Goal: Task Accomplishment & Management: Manage account settings

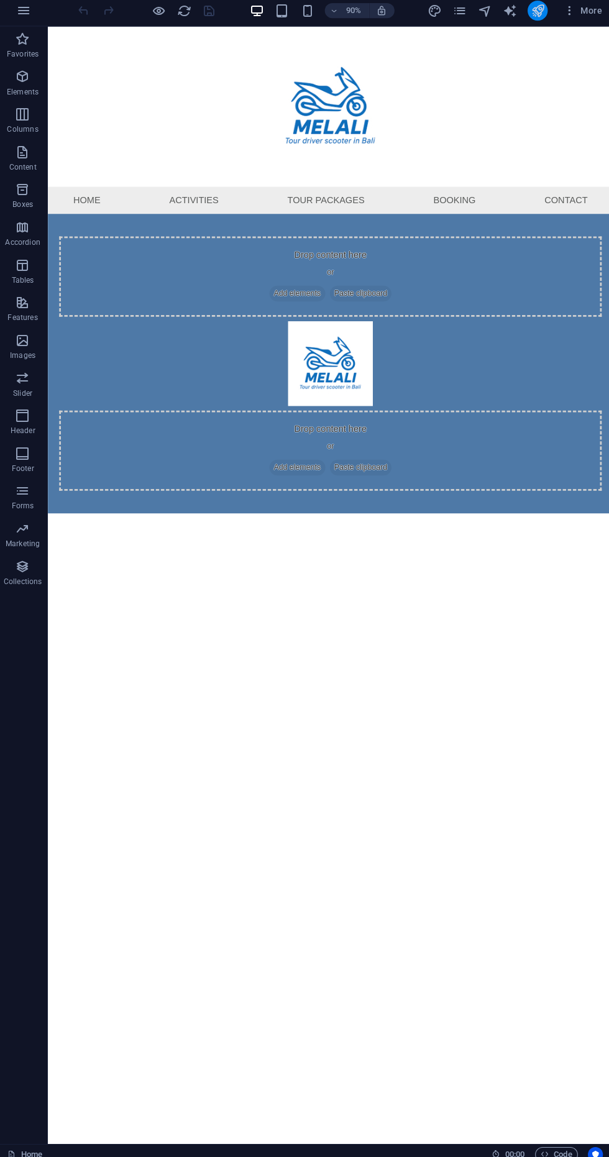
click at [531, 10] on icon "publish" at bounding box center [534, 16] width 14 height 14
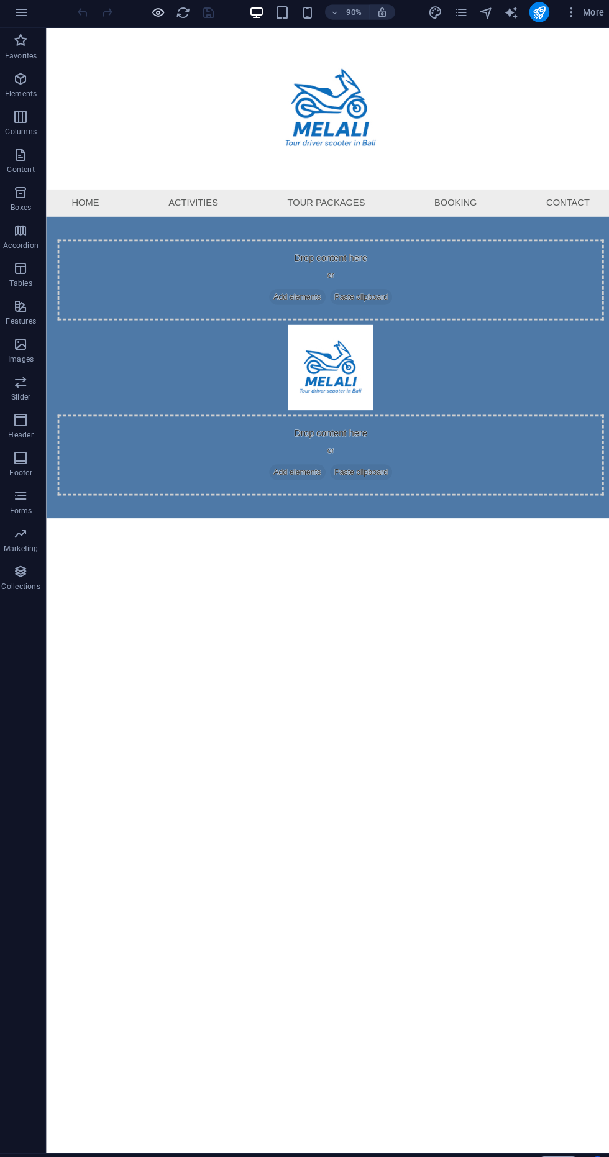
click at [157, 15] on icon "button" at bounding box center [160, 16] width 14 height 14
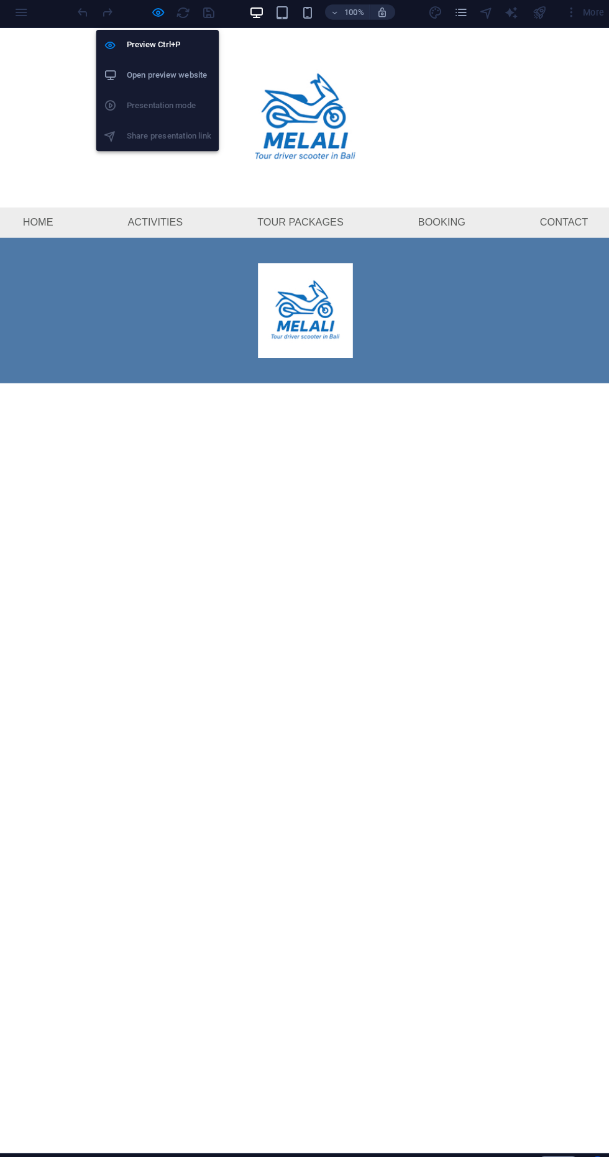
click at [198, 83] on h6 "Open preview website" at bounding box center [170, 77] width 83 height 15
click at [159, 15] on icon "button" at bounding box center [160, 16] width 14 height 14
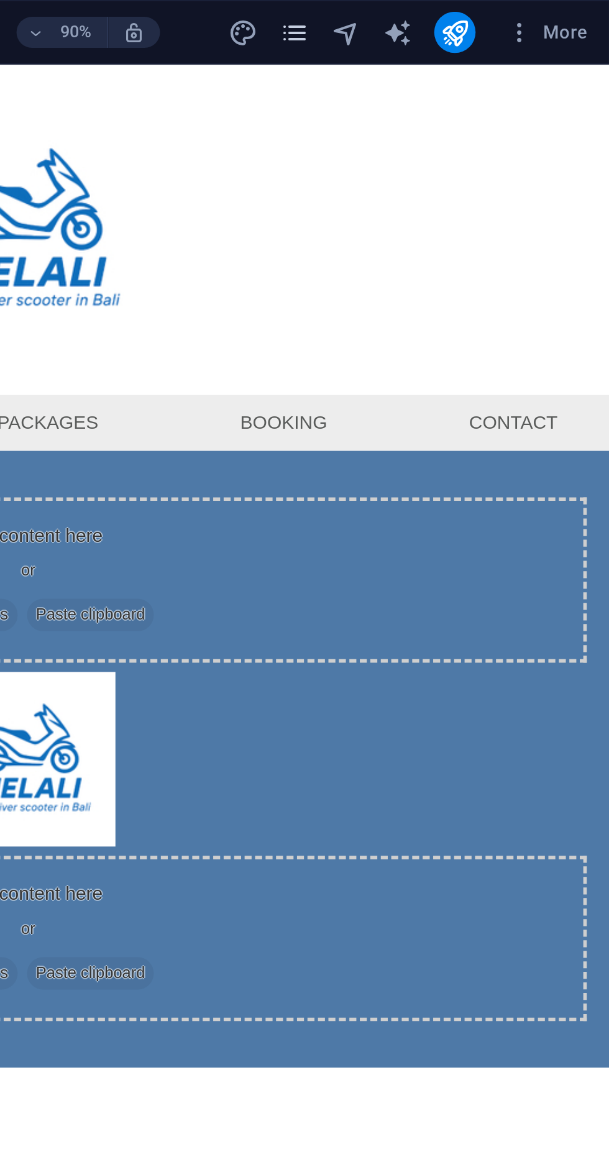
click at [455, 14] on icon "pages" at bounding box center [457, 16] width 14 height 14
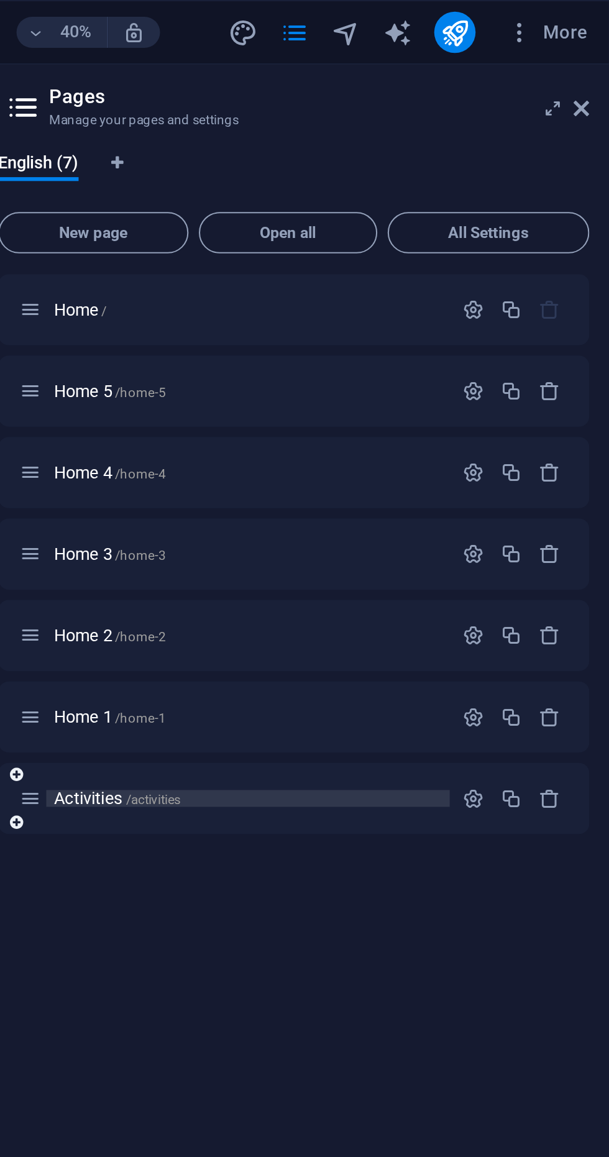
click at [390, 385] on span "/activities" at bounding box center [390, 384] width 27 height 7
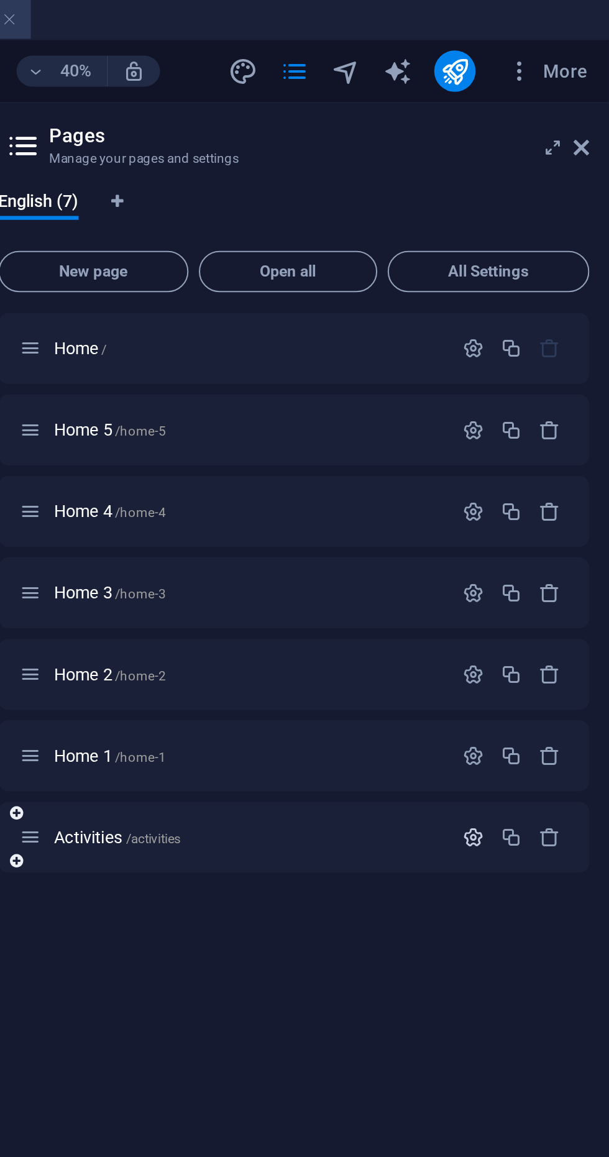
click at [543, 404] on icon "button" at bounding box center [543, 402] width 11 height 11
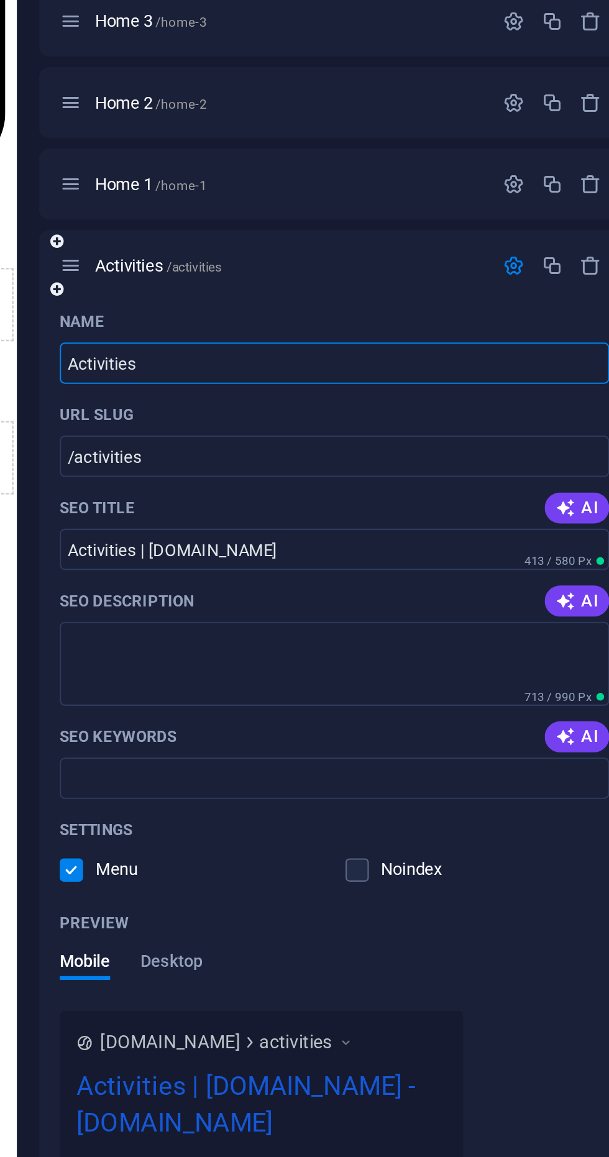
click at [538, 404] on icon "button" at bounding box center [543, 402] width 11 height 11
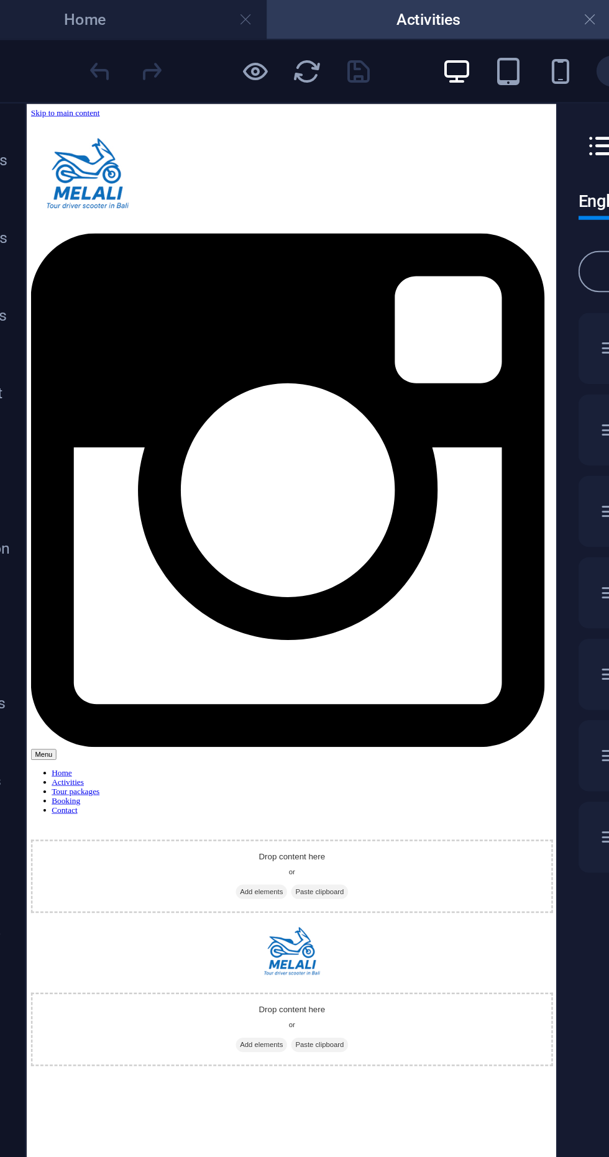
click at [71, 901] on nav "Home Activities Tour packages Booking Contact" at bounding box center [344, 929] width 627 height 56
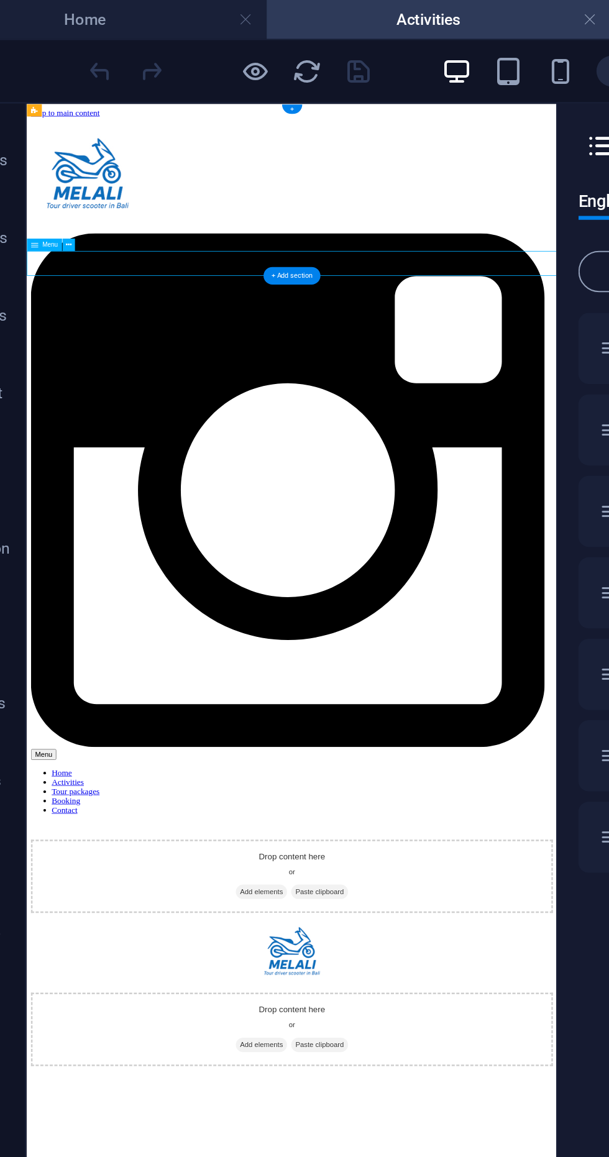
click at [75, 119] on div "Menu" at bounding box center [63, 117] width 26 height 6
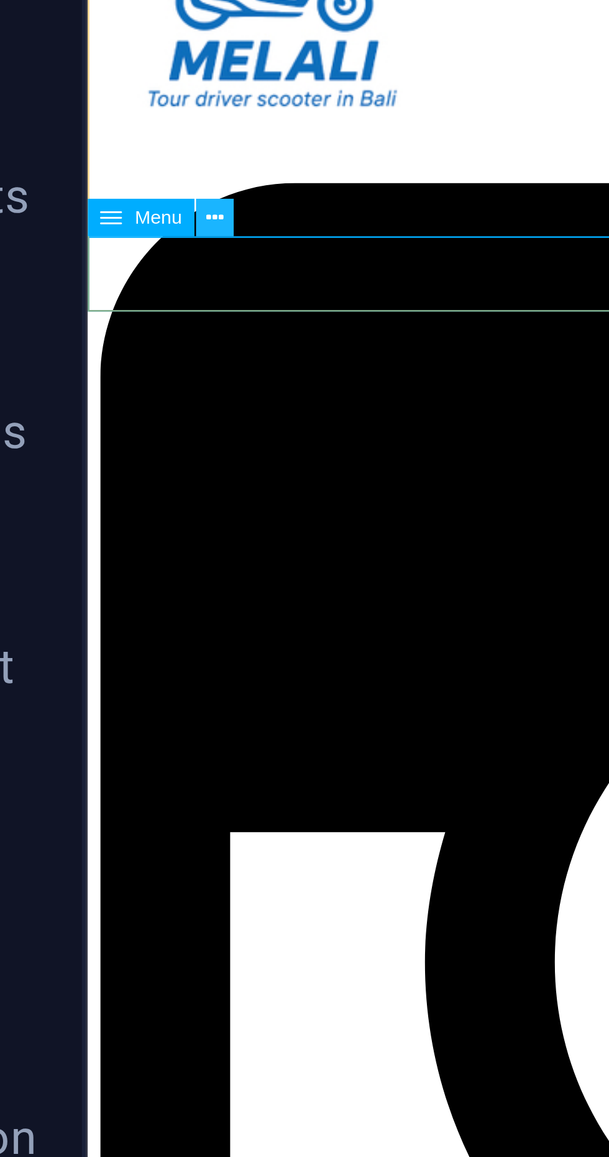
click at [70, 116] on icon at bounding box center [69, 117] width 2 height 5
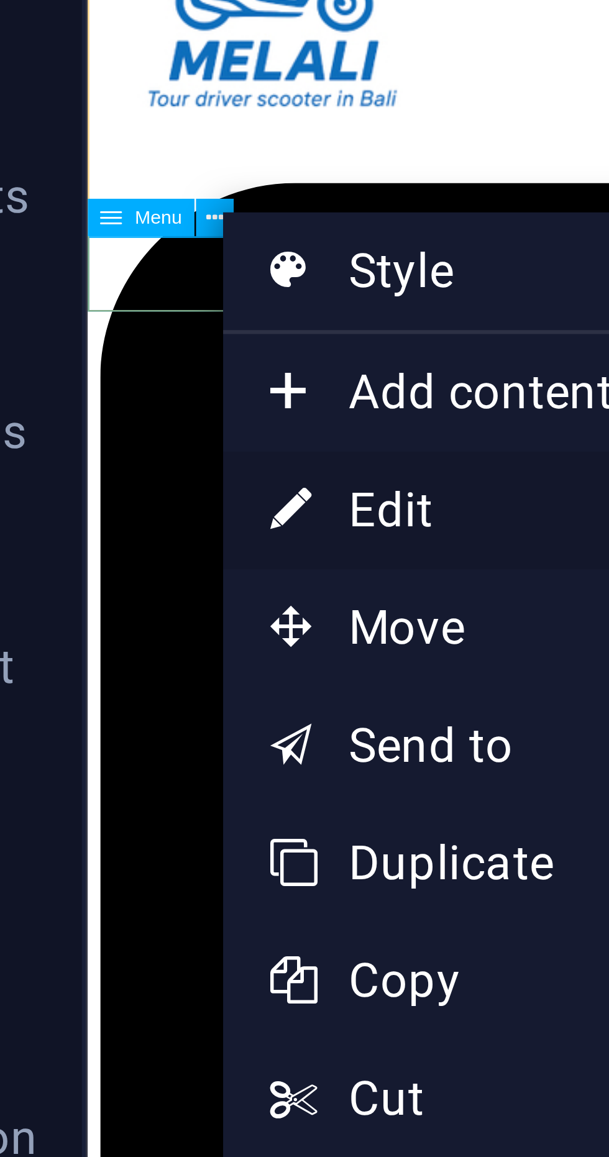
click at [100, 167] on link "⏎ Edit" at bounding box center [112, 164] width 83 height 19
select select
select select "6"
select select
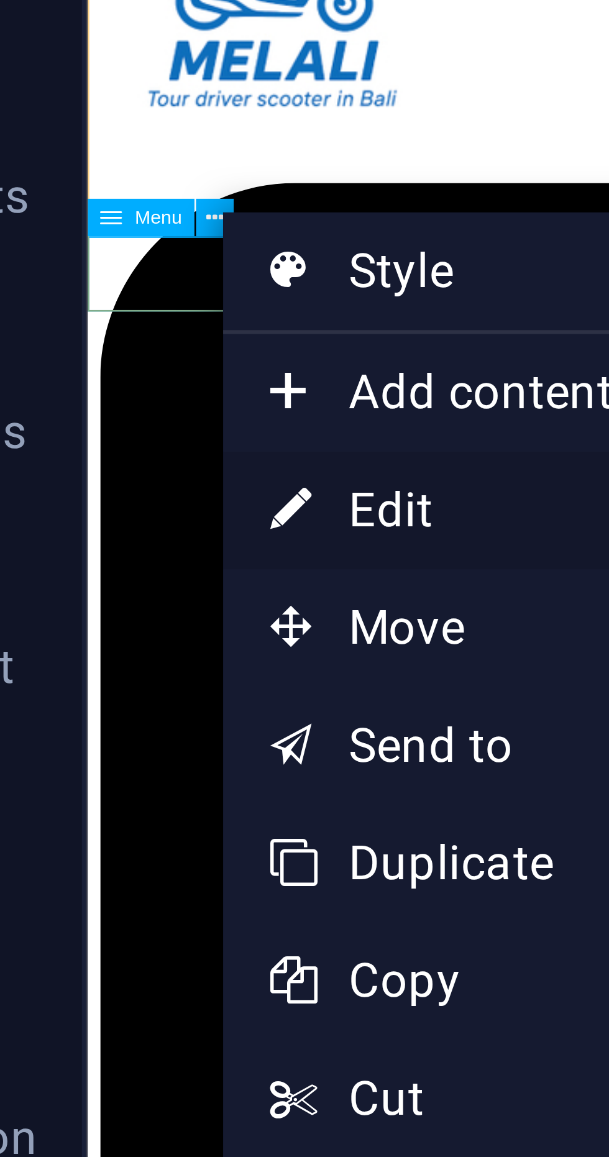
select select
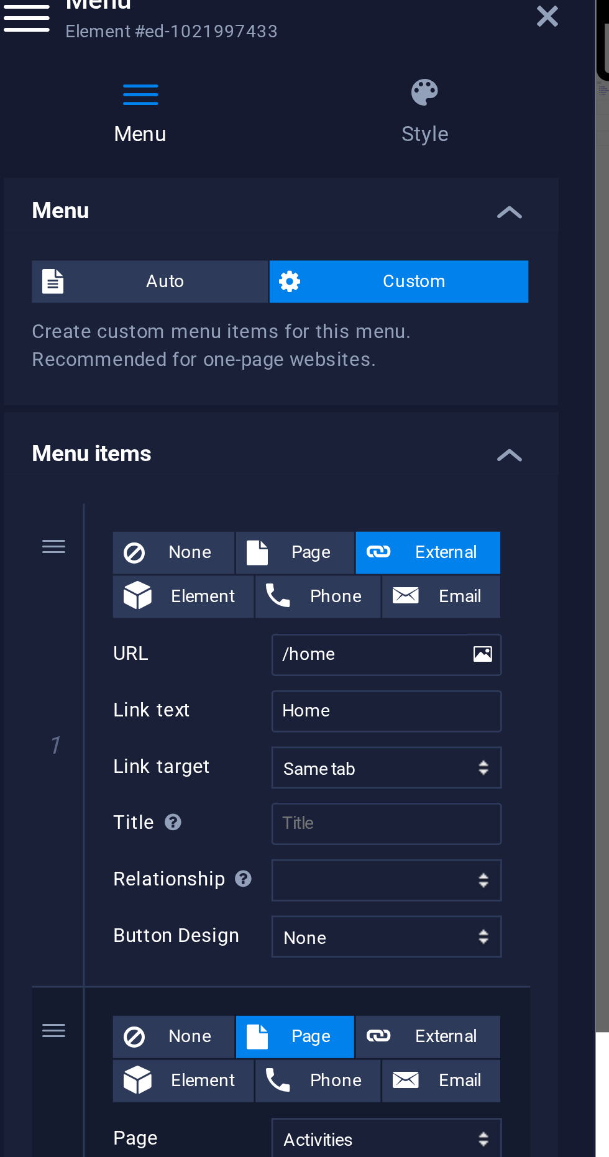
scroll to position [1, 0]
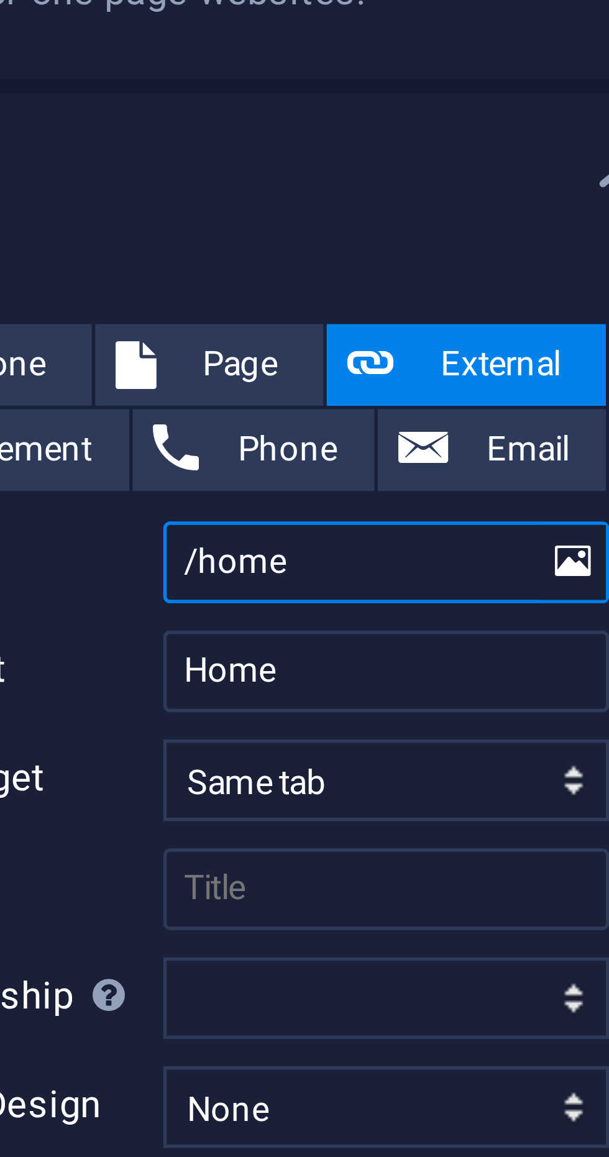
click at [186, 300] on input "/home" at bounding box center [194, 298] width 81 height 15
type input "/"
select select
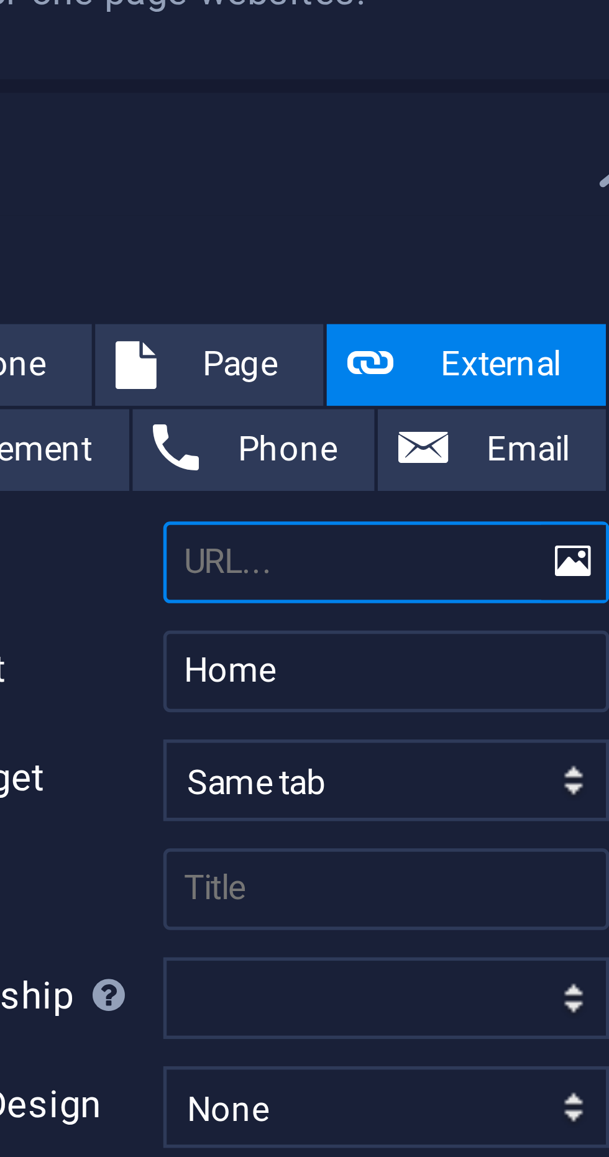
select select
type input "/"
select select
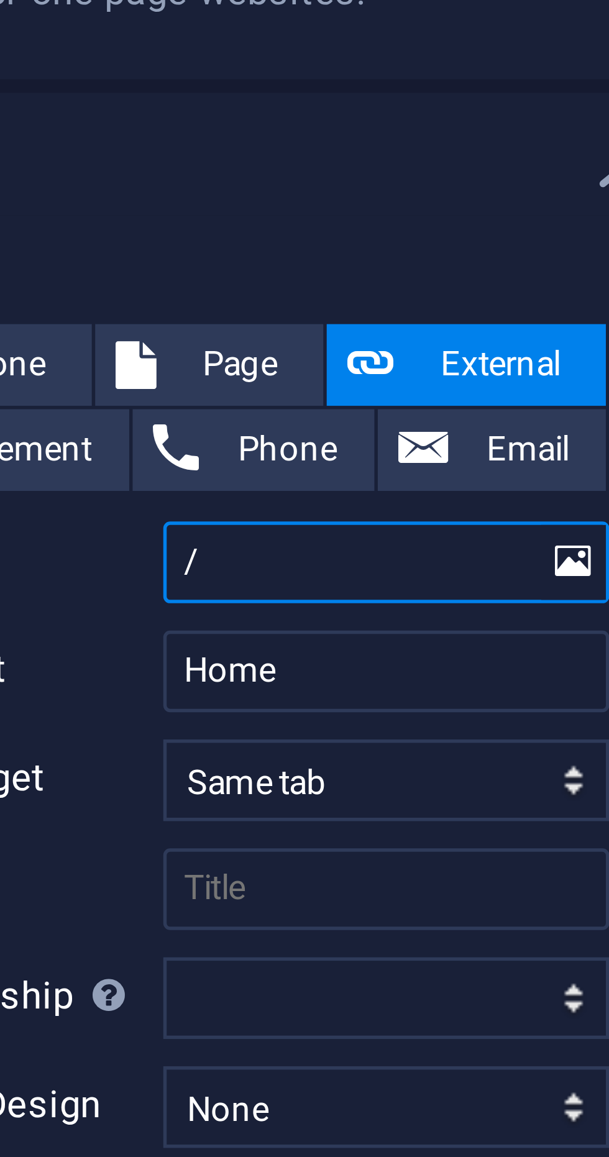
select select
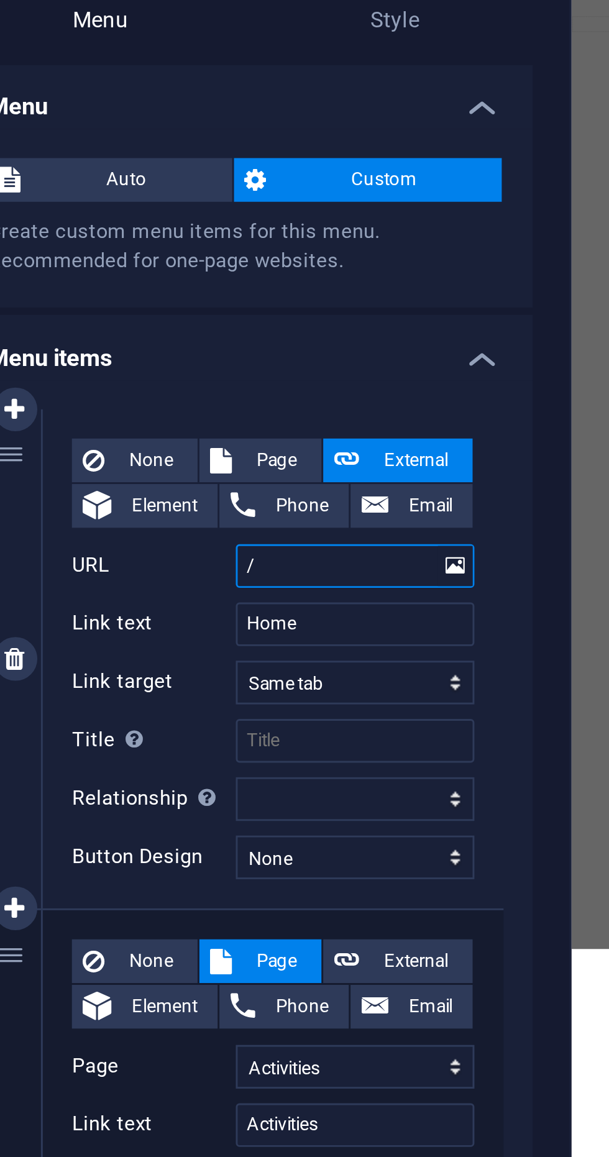
scroll to position [0, 0]
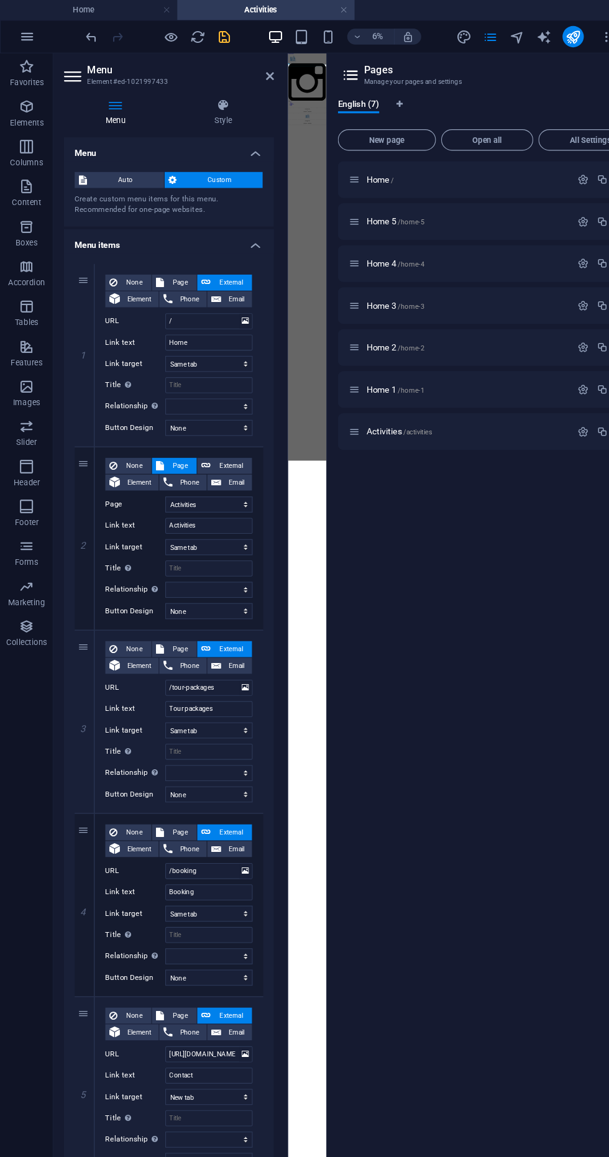
click at [204, 37] on icon "save" at bounding box center [210, 34] width 14 height 14
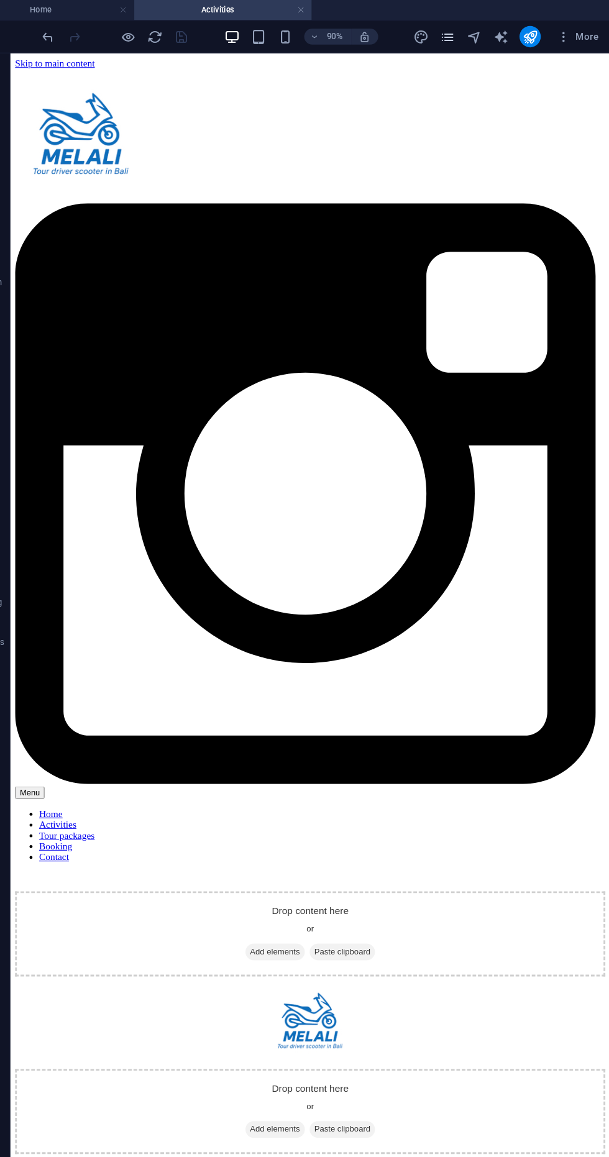
click at [454, 39] on icon "pages" at bounding box center [457, 34] width 14 height 14
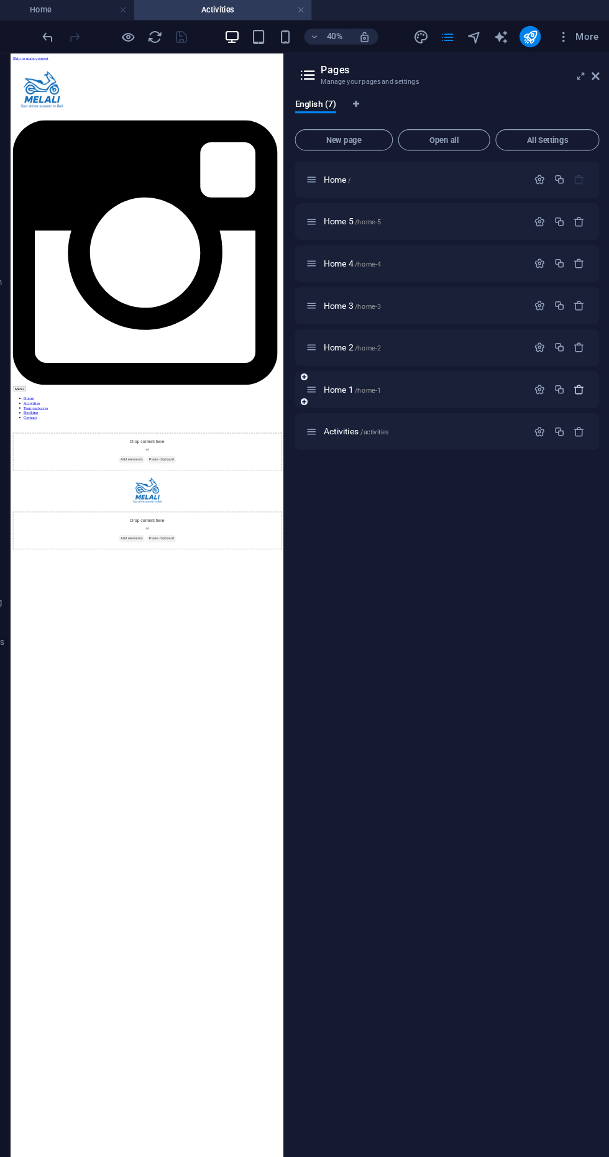
click at [583, 368] on icon "button" at bounding box center [580, 363] width 11 height 11
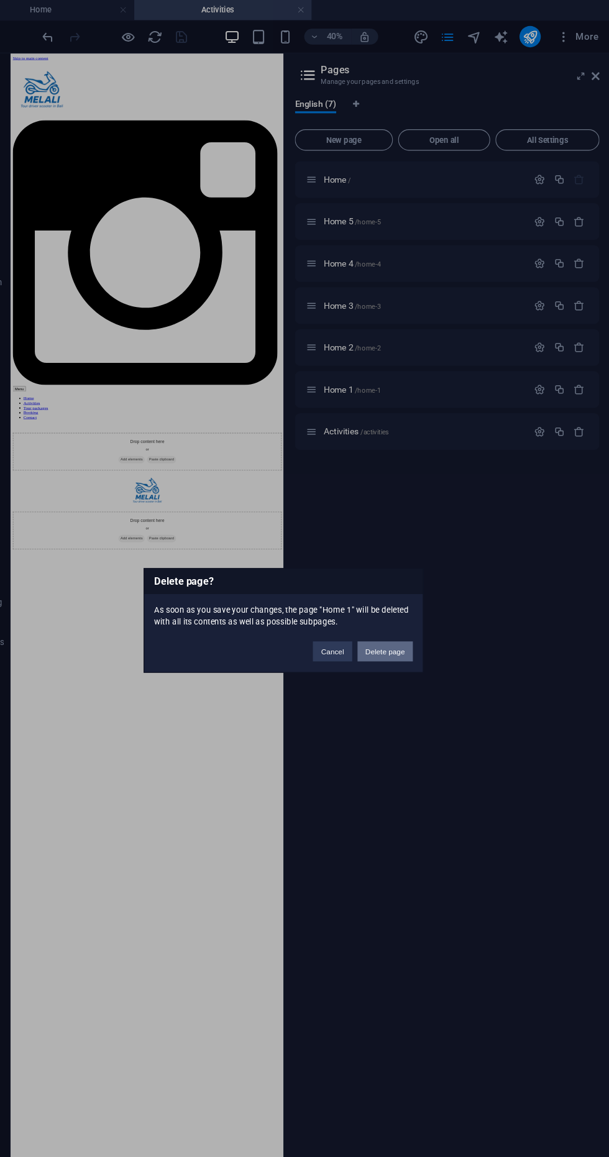
click at [418, 608] on button "Delete page" at bounding box center [399, 607] width 52 height 19
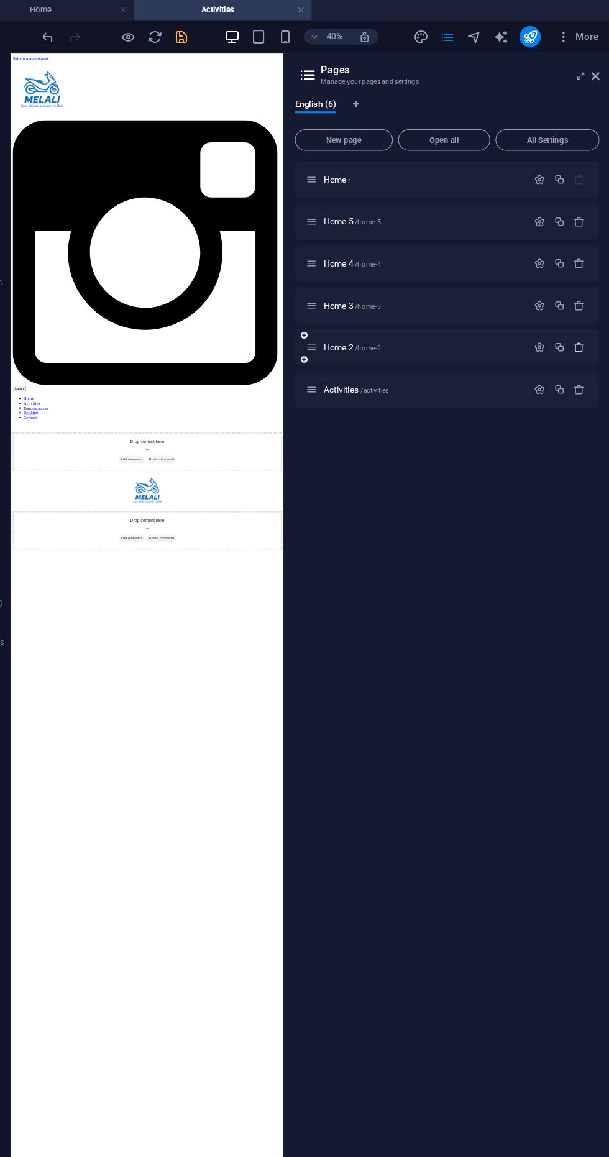
click at [580, 324] on icon "button" at bounding box center [580, 324] width 11 height 11
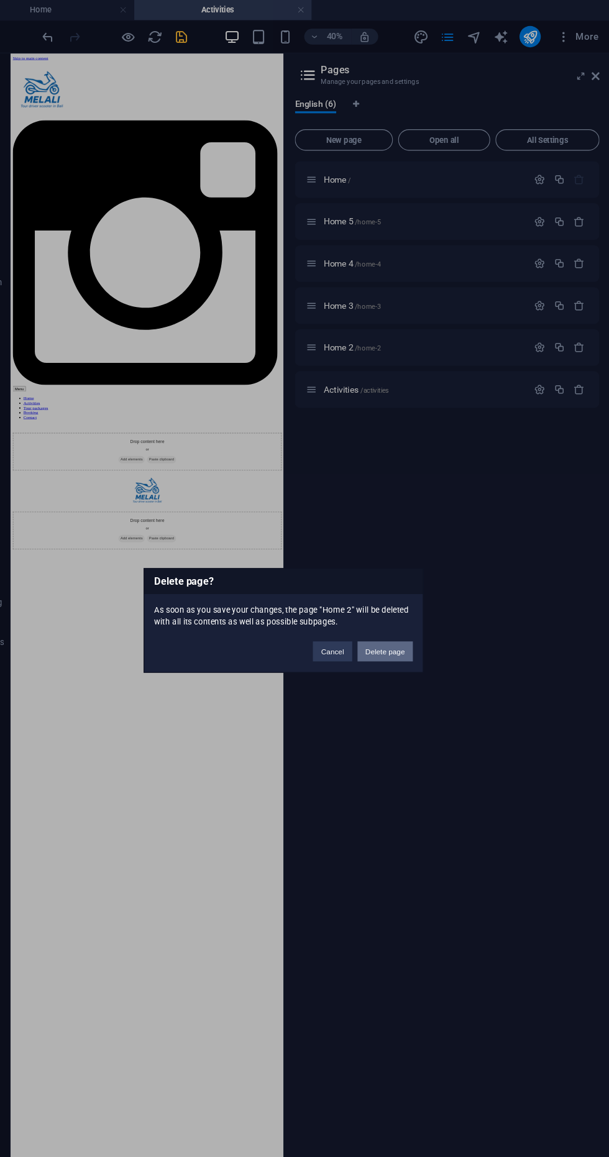
click at [419, 606] on button "Delete page" at bounding box center [399, 607] width 52 height 19
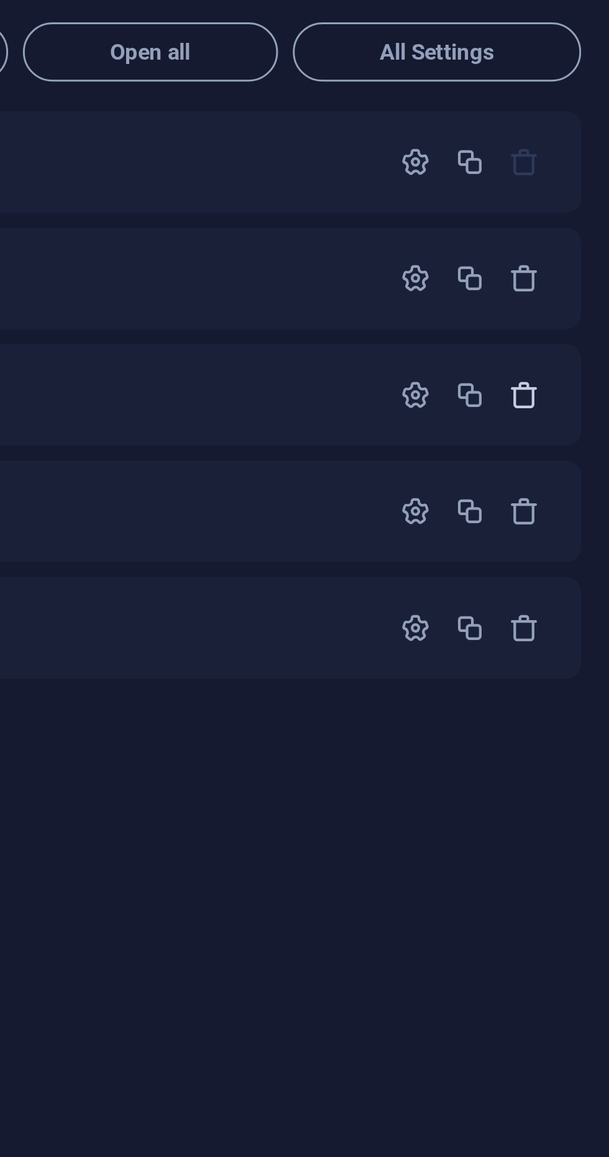
click at [582, 250] on icon "button" at bounding box center [580, 245] width 11 height 11
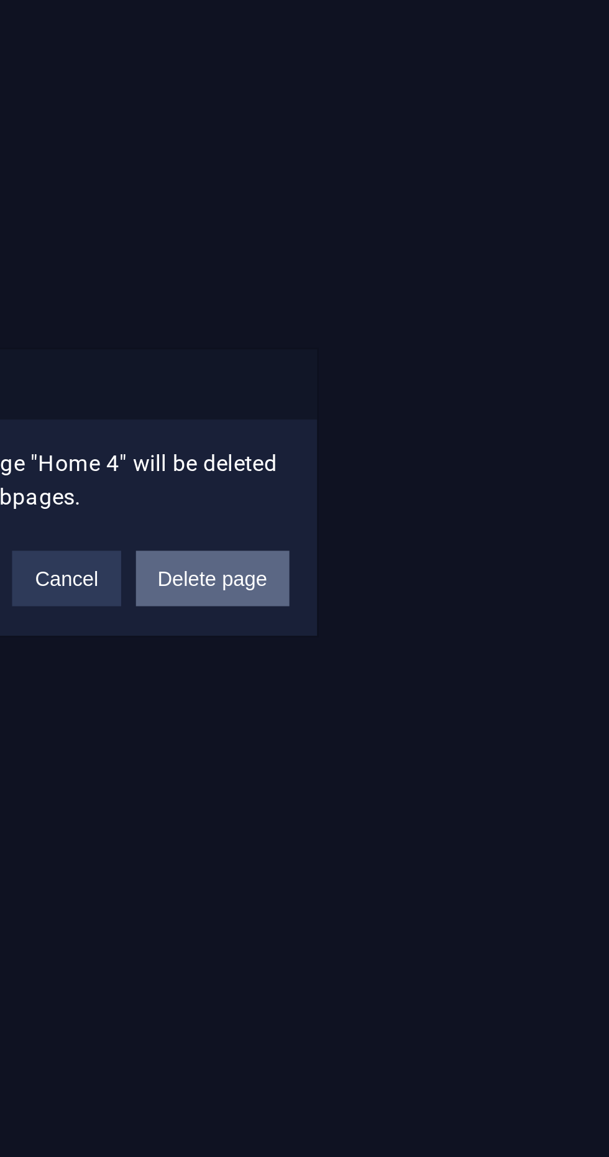
click at [404, 600] on button "Delete page" at bounding box center [399, 607] width 52 height 19
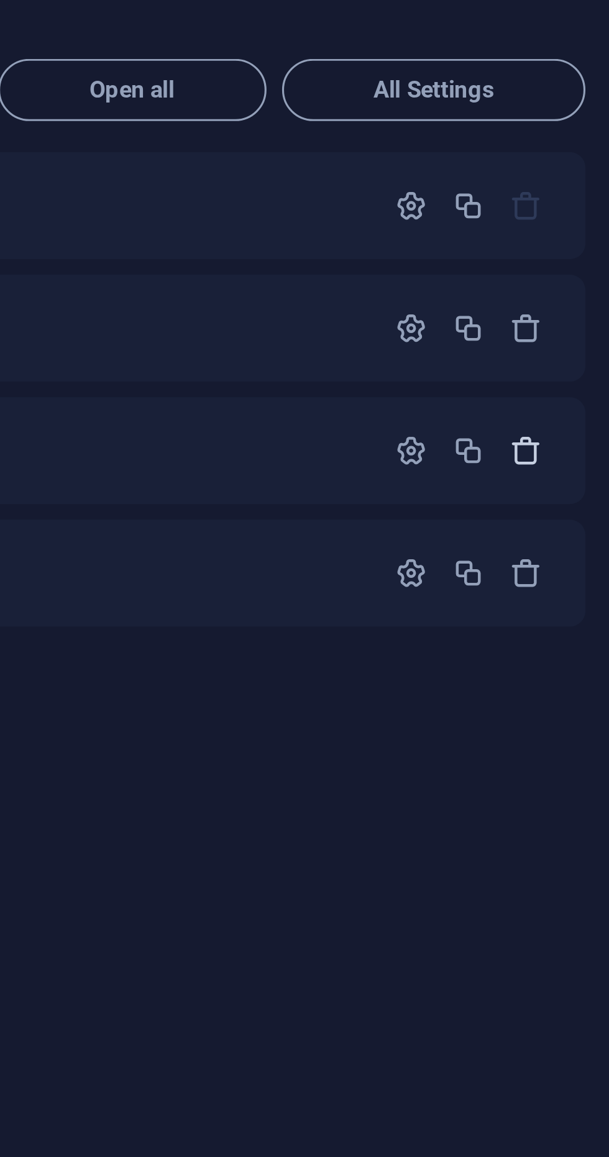
click at [582, 249] on icon "button" at bounding box center [580, 245] width 11 height 11
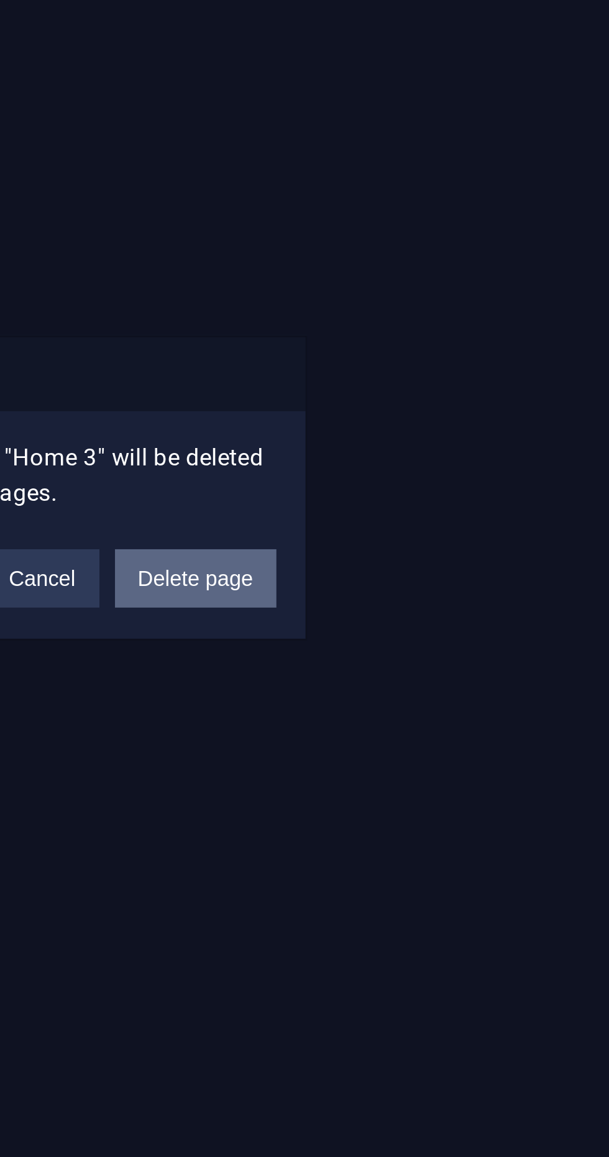
click at [399, 605] on button "Delete page" at bounding box center [399, 607] width 52 height 19
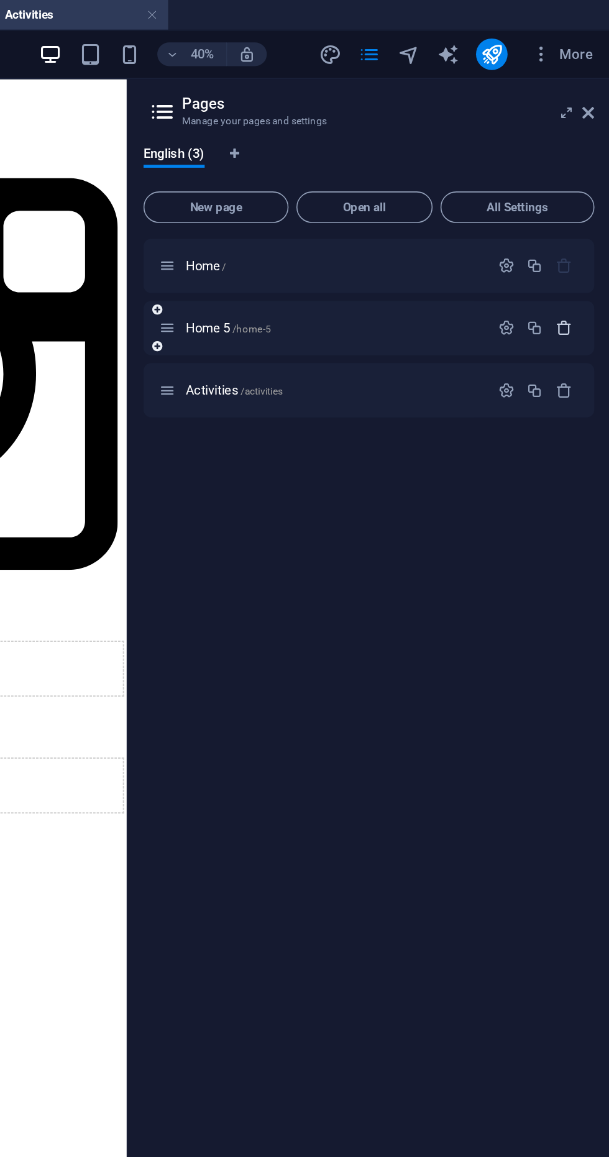
click at [579, 209] on icon "button" at bounding box center [580, 206] width 11 height 11
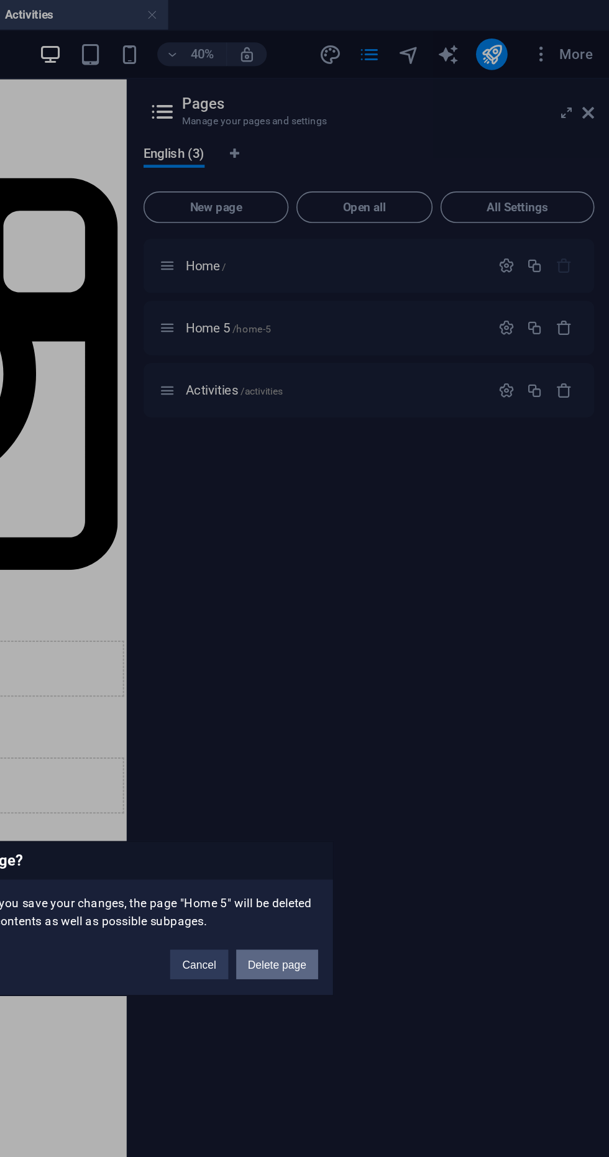
click at [406, 606] on button "Delete page" at bounding box center [399, 607] width 52 height 19
